Goal: Information Seeking & Learning: Learn about a topic

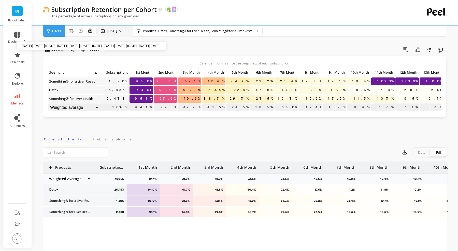
click at [115, 32] on p "Jul 2024|A..." at bounding box center [115, 31] width 16 height 4
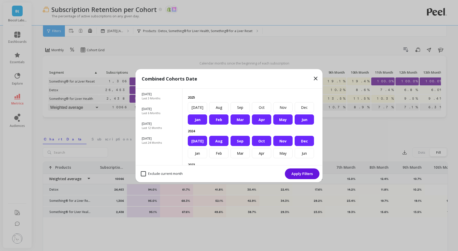
click at [316, 79] on icon at bounding box center [315, 78] width 3 height 3
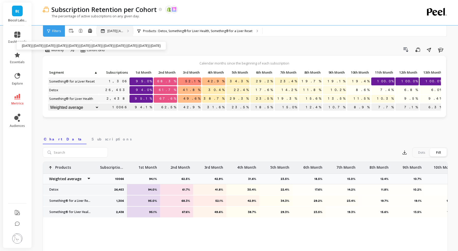
click at [107, 30] on p "Jul 2024|A..." at bounding box center [115, 31] width 16 height 4
click at [92, 138] on span "Subscriptions" at bounding box center [112, 138] width 40 height 5
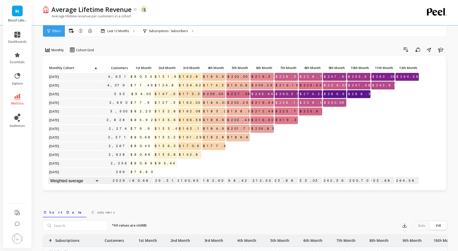
click at [167, 139] on span "$132.29" at bounding box center [169, 137] width 30 height 8
click at [168, 136] on span "$132.29" at bounding box center [169, 137] width 30 height 8
drag, startPoint x: 163, startPoint y: 153, endPoint x: 182, endPoint y: 153, distance: 19.1
click at [182, 153] on div "Click to create an audience 4,631 $80.35 $131.94 $162.85 $185.60 $202.00 $216.3…" at bounding box center [233, 124] width 371 height 121
